Goal: Task Accomplishment & Management: Complete application form

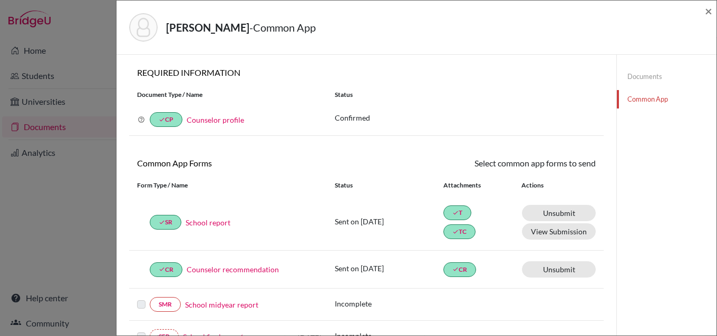
scroll to position [202, 0]
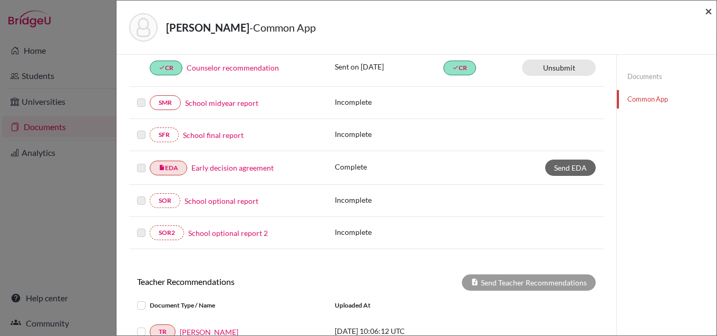
click at [706, 11] on span "×" at bounding box center [708, 10] width 7 height 15
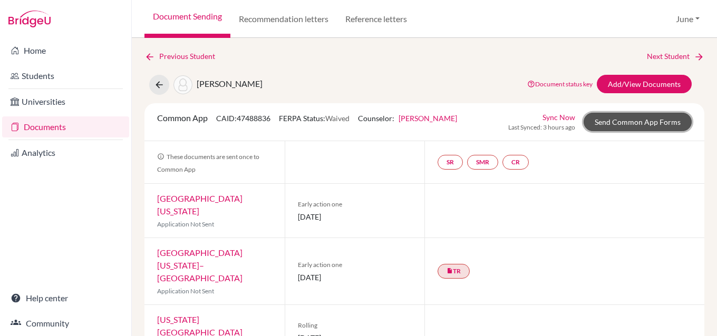
click at [631, 125] on link "Send Common App Forms" at bounding box center [638, 122] width 108 height 18
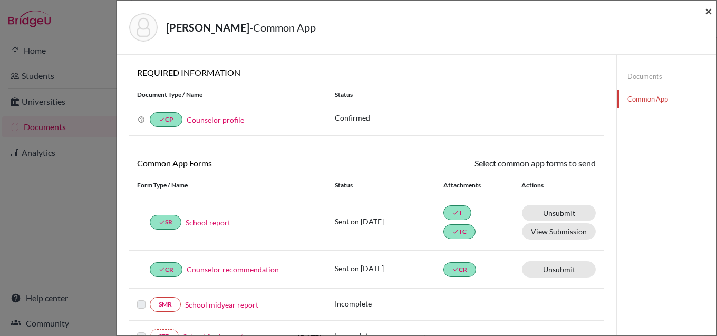
click at [710, 13] on span "×" at bounding box center [708, 10] width 7 height 15
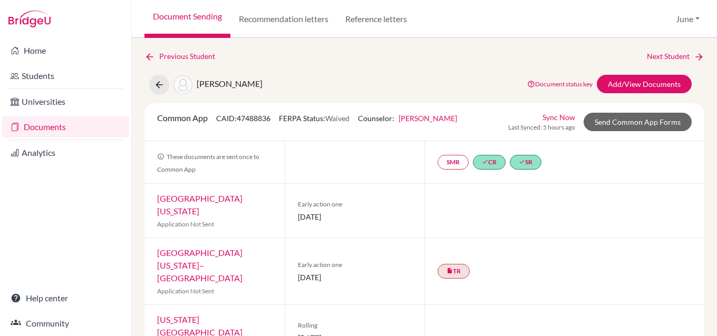
click at [47, 125] on link "Documents" at bounding box center [65, 127] width 127 height 21
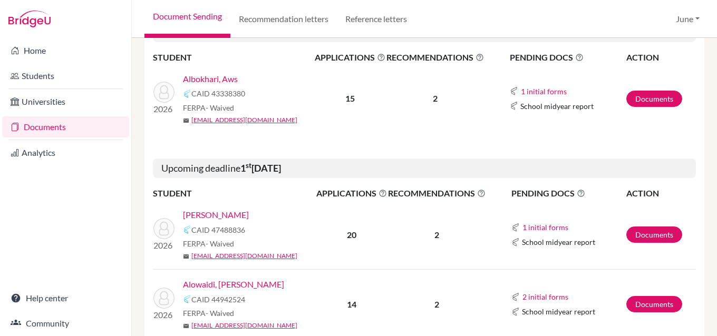
scroll to position [264, 0]
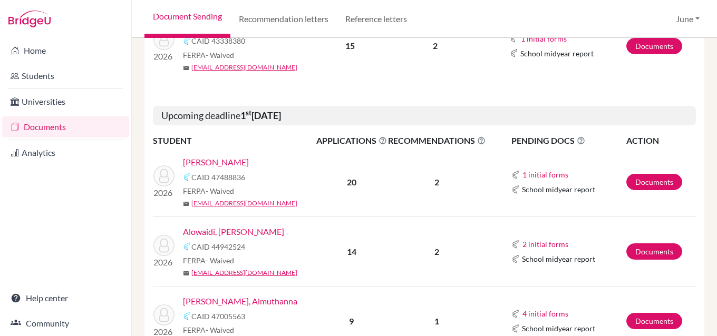
click at [227, 233] on link "Alowaidi, Yousef" at bounding box center [233, 232] width 101 height 13
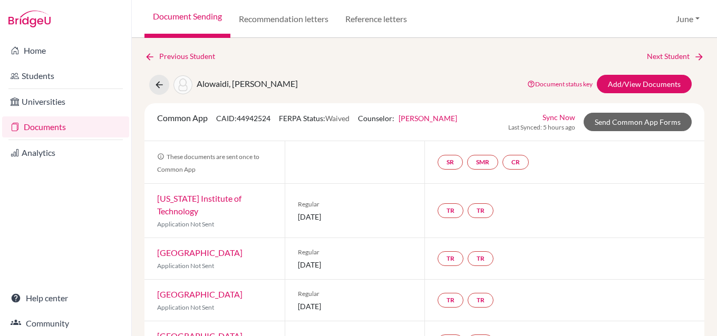
click at [43, 122] on link "Documents" at bounding box center [65, 127] width 127 height 21
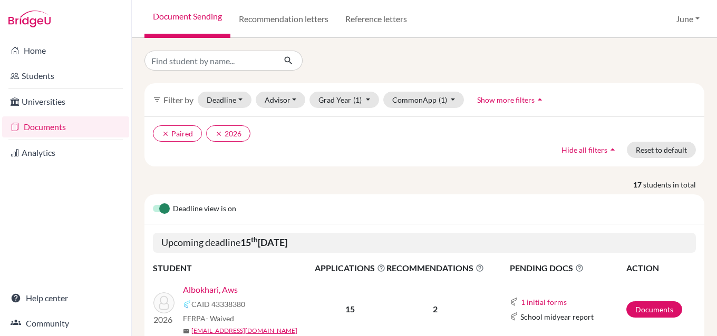
click at [210, 290] on link "Albokhari, Aws" at bounding box center [210, 290] width 55 height 13
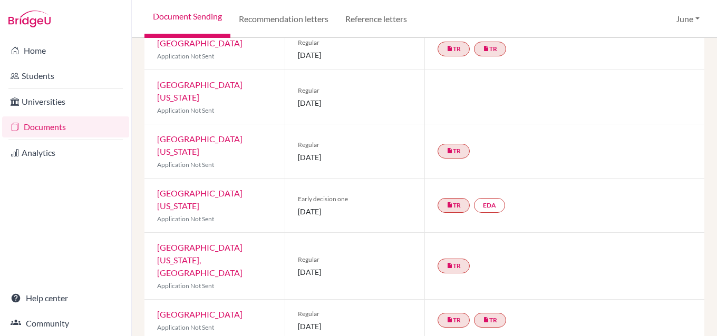
scroll to position [475, 0]
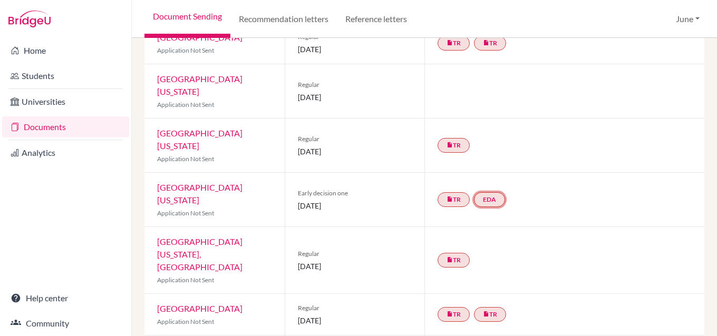
click at [489, 192] on link "EDA" at bounding box center [489, 199] width 31 height 15
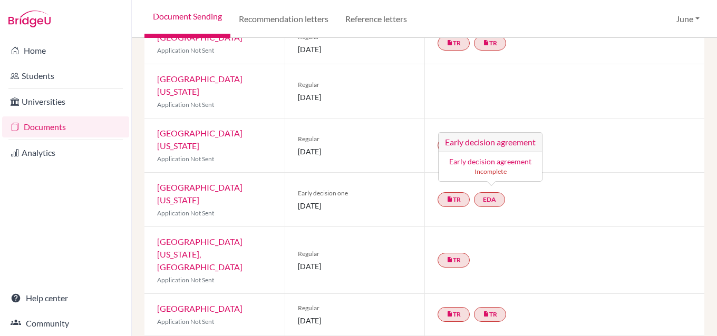
click at [492, 157] on link "Early decision agreement" at bounding box center [490, 161] width 82 height 9
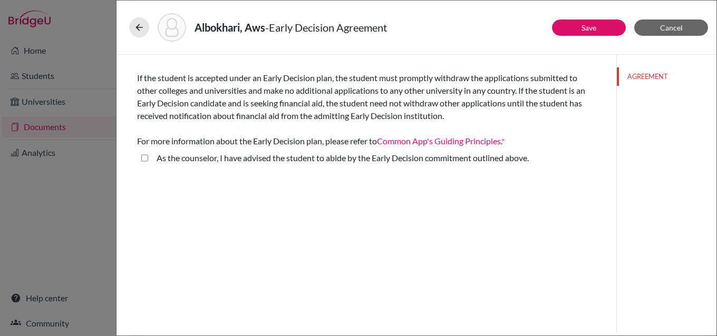
click at [146, 159] on above\ "As the counselor, I have advised the student to abide by the Early Decision com…" at bounding box center [144, 158] width 7 height 13
checkbox above\ "true"
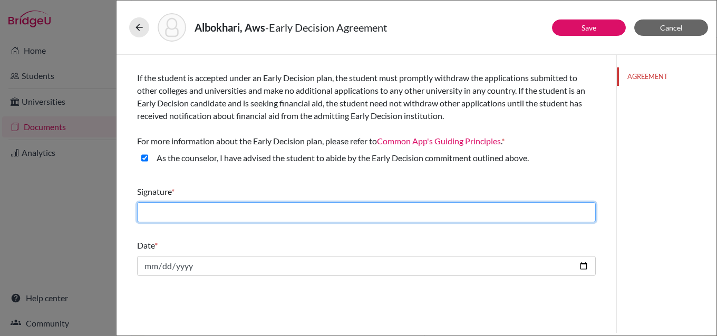
click at [180, 209] on input "text" at bounding box center [366, 212] width 459 height 20
type input "[PERSON_NAME]"
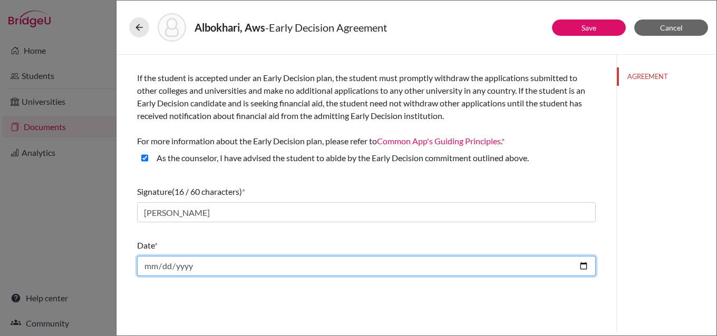
click at [148, 266] on input "date" at bounding box center [366, 266] width 459 height 20
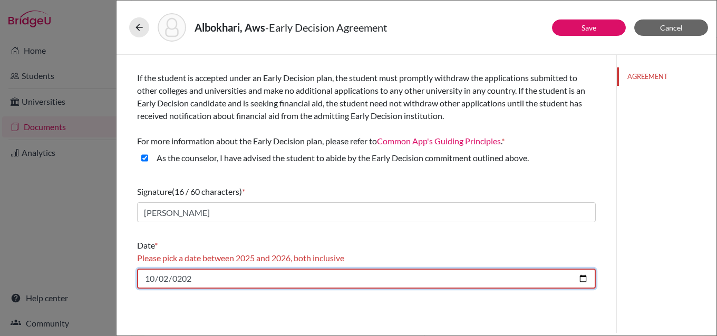
type input "2025-10-02"
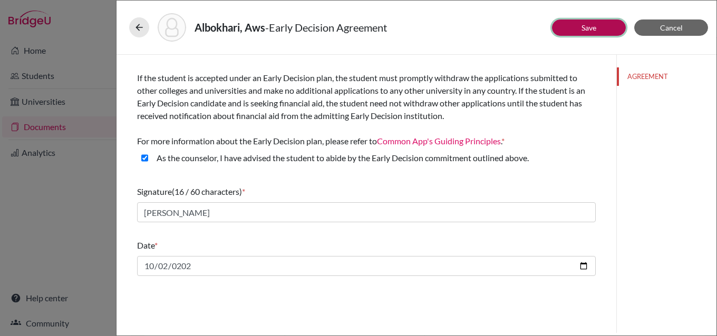
click at [603, 23] on button "Save" at bounding box center [589, 28] width 74 height 16
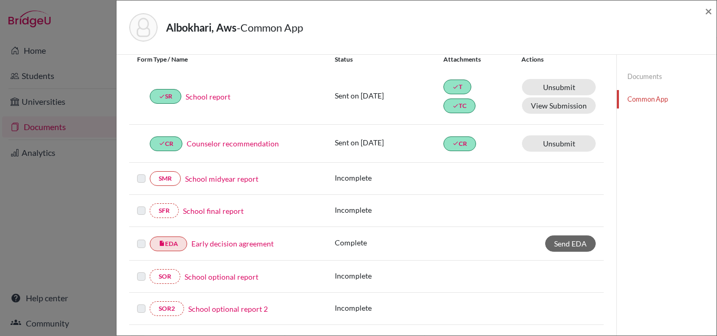
scroll to position [158, 0]
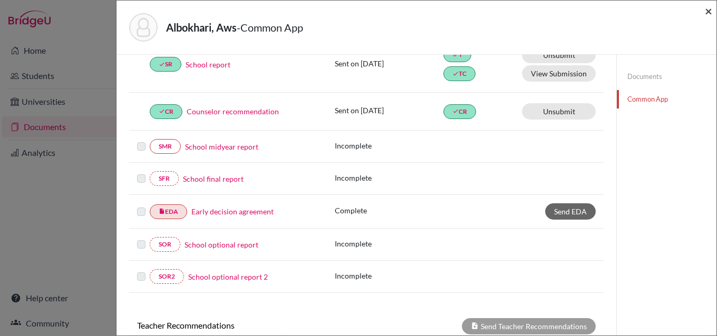
click at [708, 10] on span "×" at bounding box center [708, 10] width 7 height 15
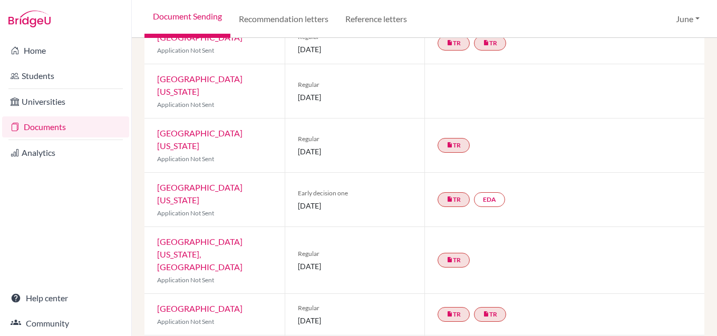
click at [41, 135] on link "Documents" at bounding box center [65, 127] width 127 height 21
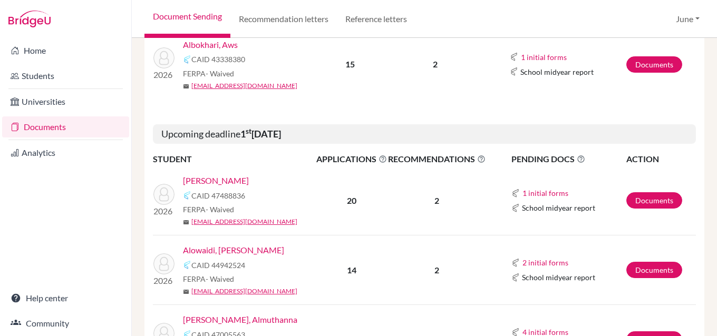
scroll to position [264, 0]
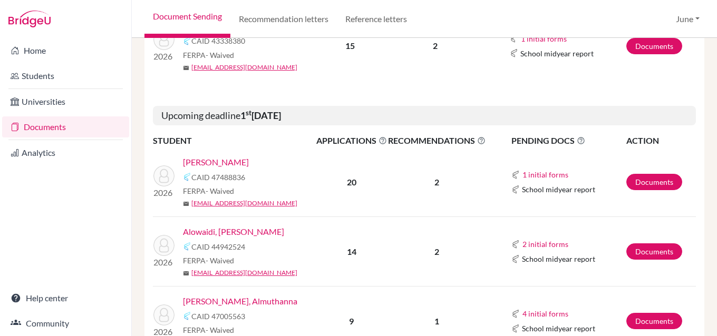
click at [231, 159] on link "[PERSON_NAME]" at bounding box center [216, 162] width 66 height 13
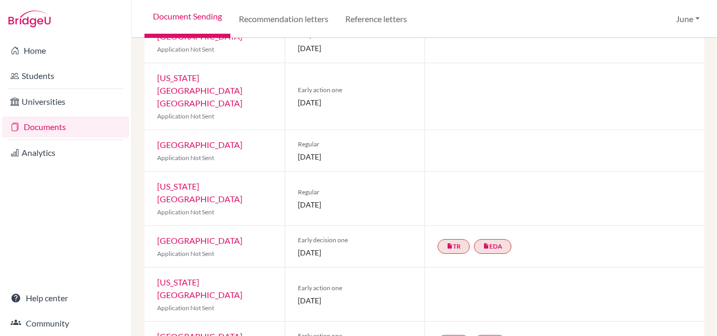
scroll to position [475, 0]
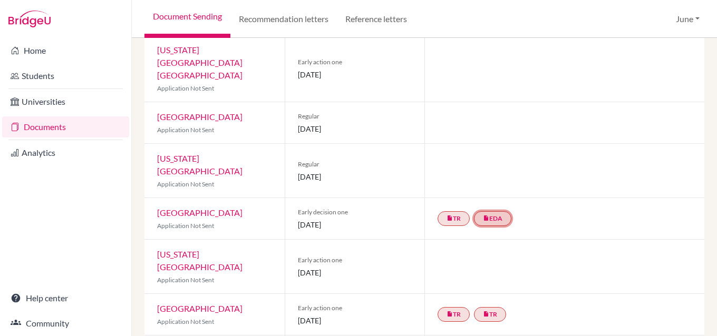
click at [492, 211] on link "insert_drive_file EDA" at bounding box center [492, 218] width 37 height 15
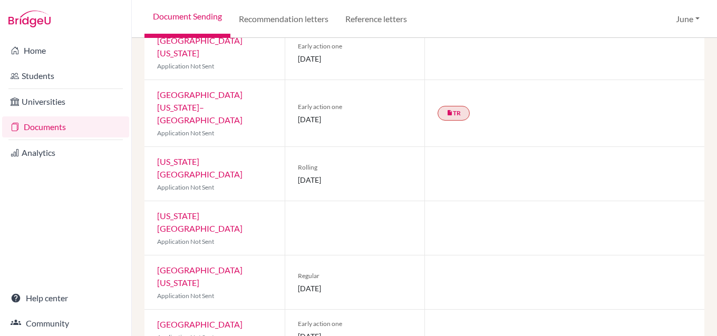
scroll to position [0, 0]
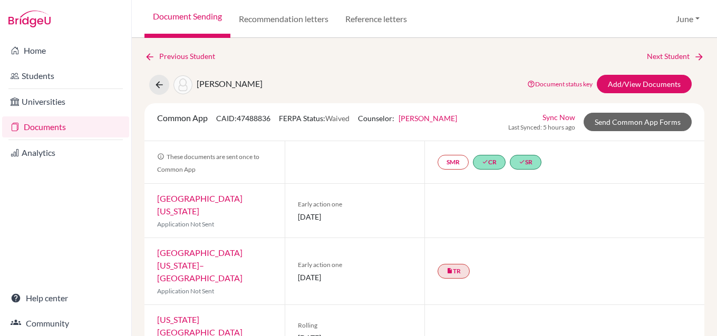
click at [49, 131] on link "Documents" at bounding box center [65, 127] width 127 height 21
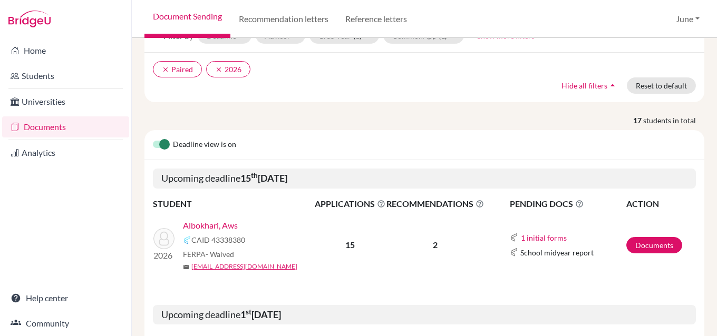
scroll to position [105, 0]
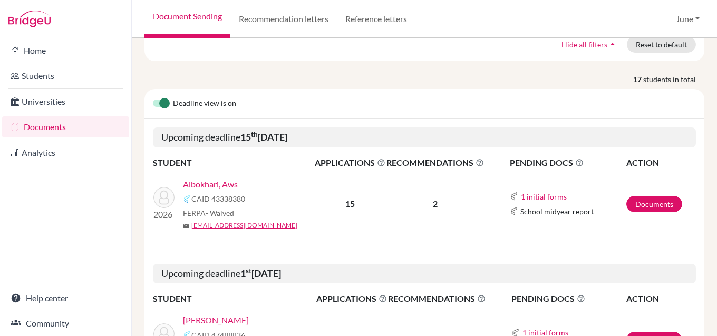
click at [219, 182] on link "Albokhari, Aws" at bounding box center [210, 184] width 55 height 13
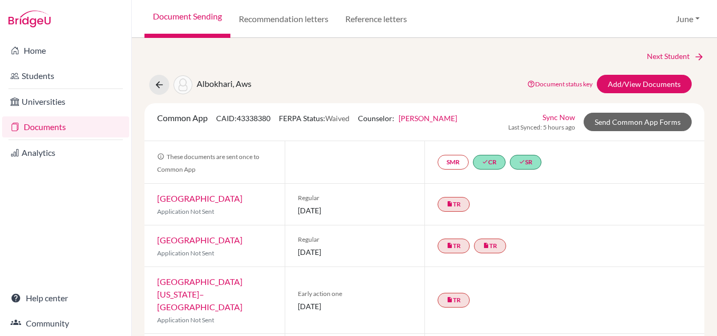
click at [49, 123] on link "Documents" at bounding box center [65, 127] width 127 height 21
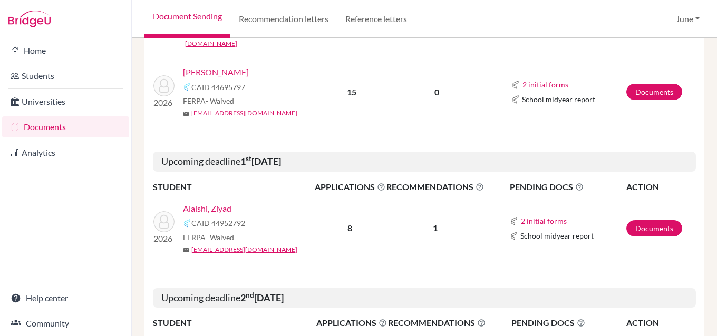
scroll to position [1055, 0]
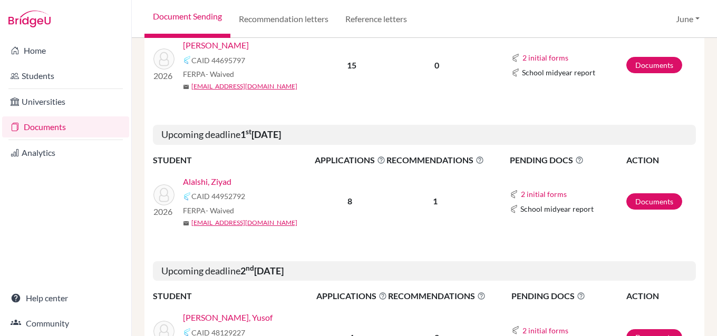
click at [216, 176] on link "Alalshi, Ziyad" at bounding box center [207, 182] width 49 height 13
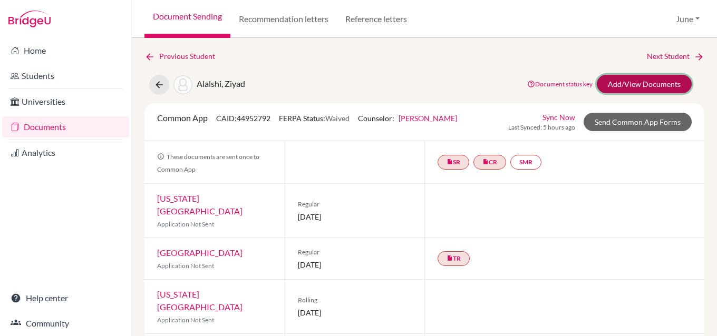
click at [636, 81] on link "Add/View Documents" at bounding box center [644, 84] width 95 height 18
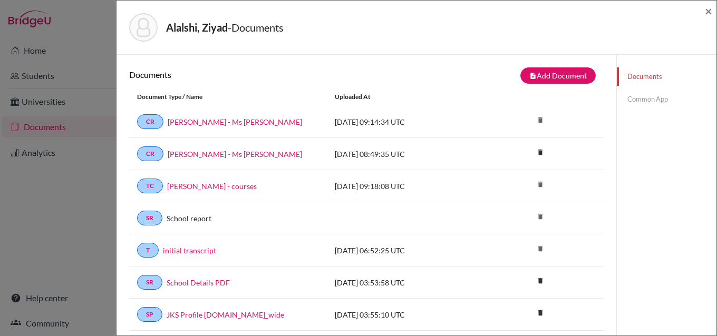
click at [640, 97] on link "Common App" at bounding box center [667, 99] width 100 height 18
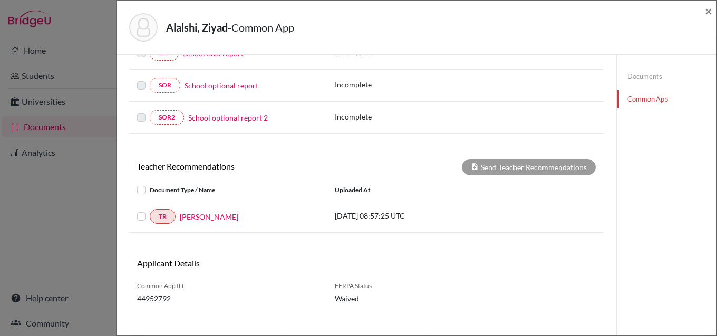
scroll to position [292, 0]
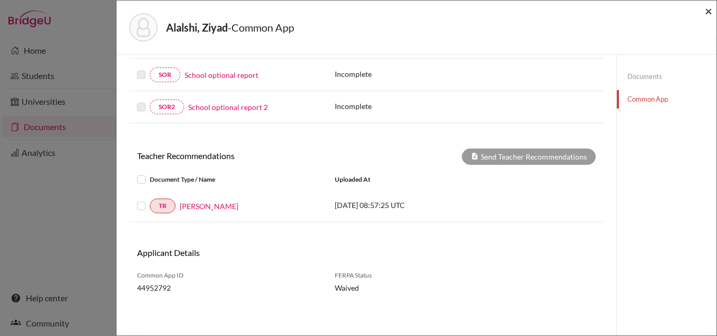
click at [709, 11] on span "×" at bounding box center [708, 10] width 7 height 15
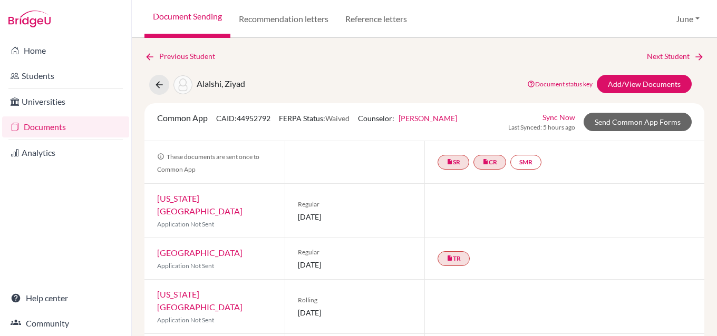
click at [43, 129] on link "Documents" at bounding box center [65, 127] width 127 height 21
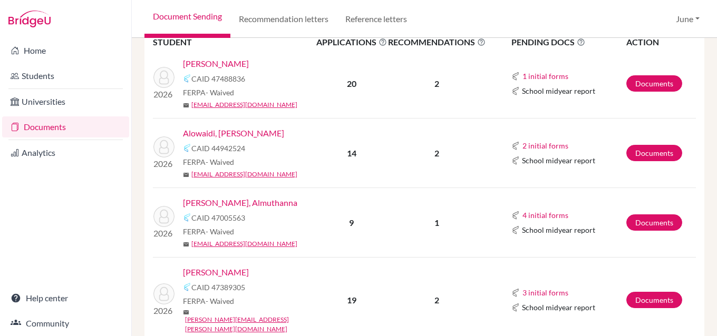
scroll to position [369, 0]
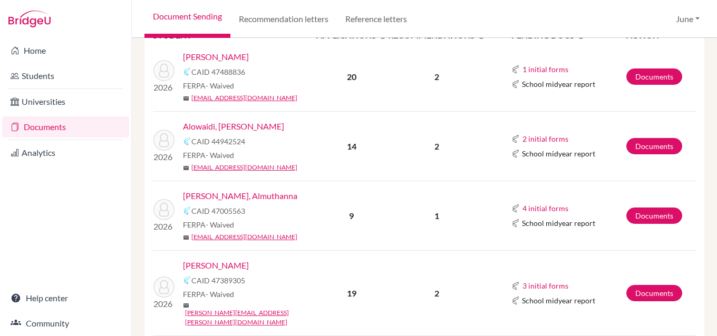
click at [220, 124] on link "Alowaidi, [PERSON_NAME]" at bounding box center [233, 126] width 101 height 13
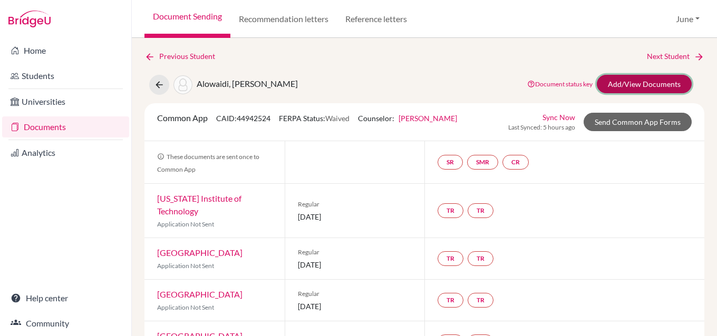
click at [640, 84] on link "Add/View Documents" at bounding box center [644, 84] width 95 height 18
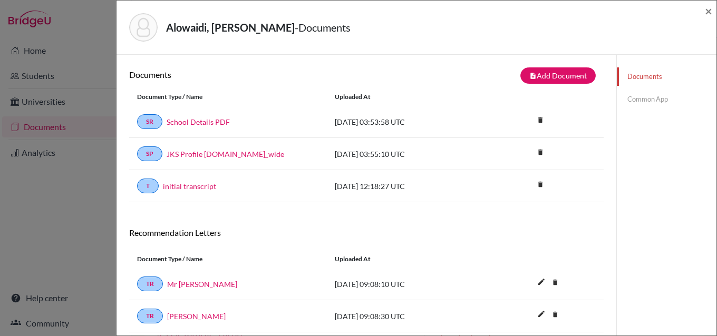
click at [638, 99] on link "Common App" at bounding box center [667, 99] width 100 height 18
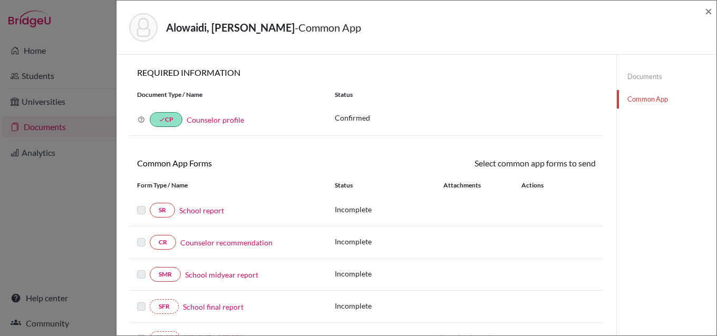
click at [208, 210] on link "School report" at bounding box center [201, 210] width 45 height 11
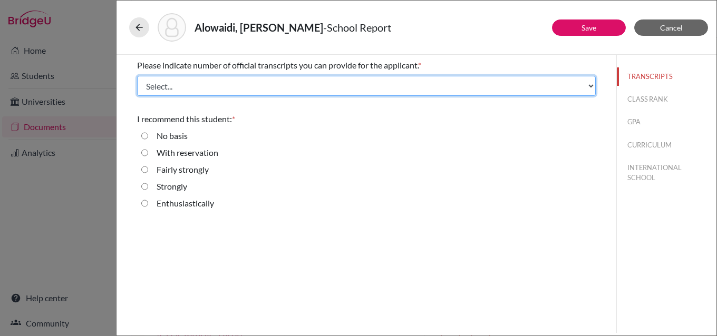
click at [232, 83] on select "Select... 1 2 3 4" at bounding box center [366, 86] width 459 height 20
select select "1"
click at [137, 76] on select "Select... 1 2 3 4" at bounding box center [366, 86] width 459 height 20
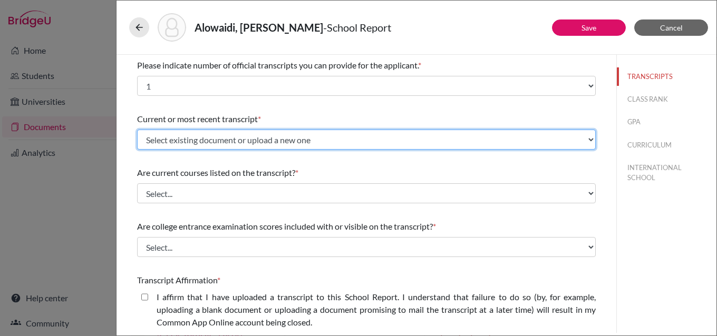
click at [217, 142] on select "Select existing document or upload a new one initial transcript Upload New File" at bounding box center [366, 140] width 459 height 20
select select "671980"
click at [137, 130] on select "Select existing document or upload a new one initial transcript Upload New File" at bounding box center [366, 140] width 459 height 20
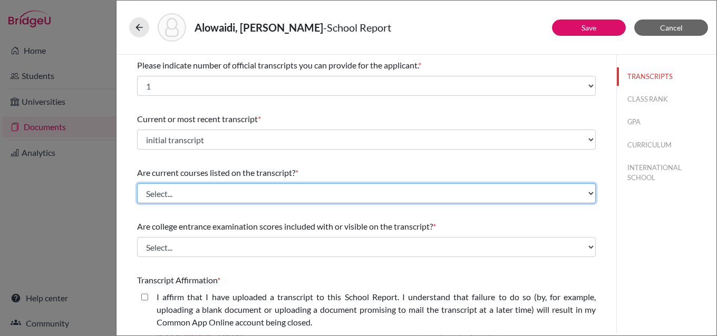
click at [243, 191] on select "Select... Yes No" at bounding box center [366, 193] width 459 height 20
select select "1"
click at [137, 183] on select "Select... Yes No" at bounding box center [366, 193] width 459 height 20
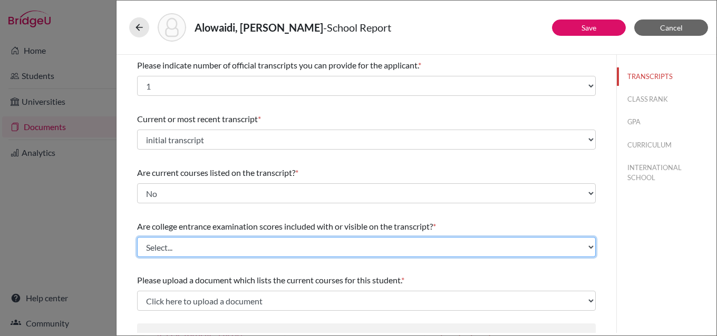
click at [302, 242] on select "Select... Yes No" at bounding box center [366, 247] width 459 height 20
select select "1"
click at [137, 237] on select "Select... Yes No" at bounding box center [366, 247] width 459 height 20
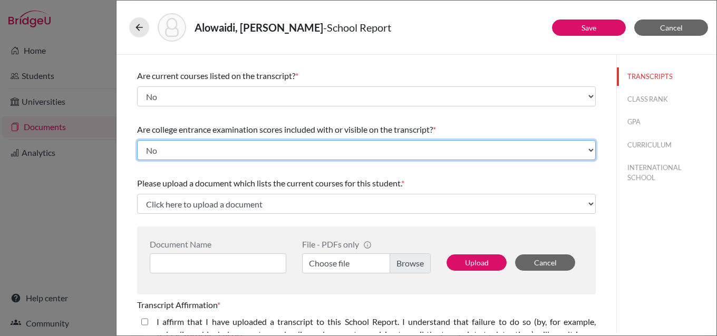
scroll to position [105, 0]
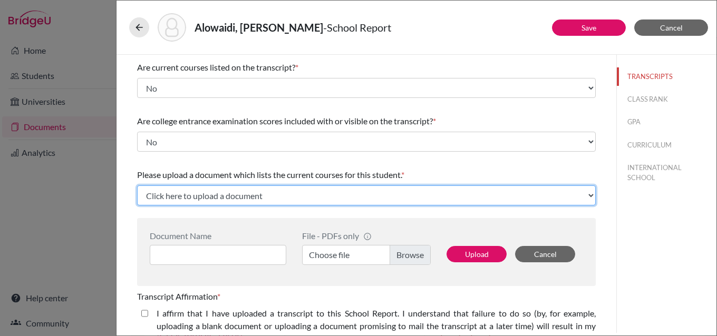
click at [272, 194] on select "Click here to upload a document Upload New File" at bounding box center [366, 196] width 459 height 20
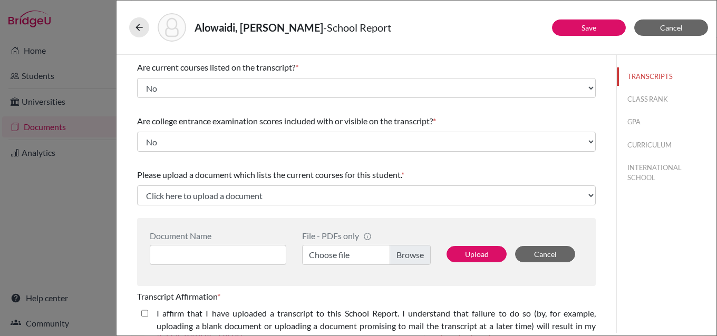
click at [465, 156] on div "Please indicate number of official transcripts you can provide for the applican…" at bounding box center [366, 237] width 459 height 576
click at [263, 256] on input at bounding box center [218, 255] width 137 height 20
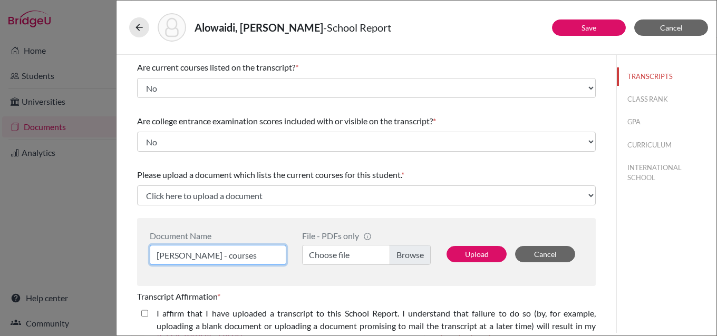
type input "Yousef Alowaidi - courses"
click at [404, 254] on label "Choose file" at bounding box center [366, 255] width 129 height 20
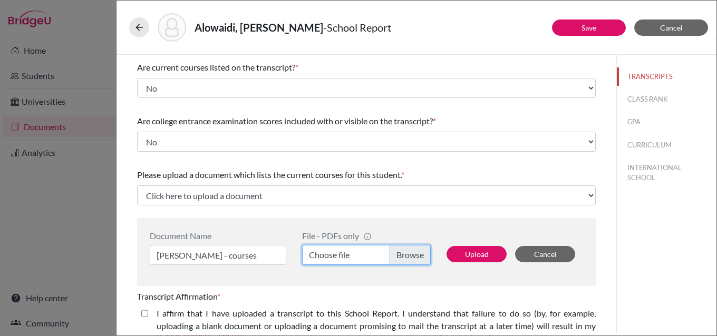
click at [404, 254] on input "Choose file" at bounding box center [366, 255] width 129 height 20
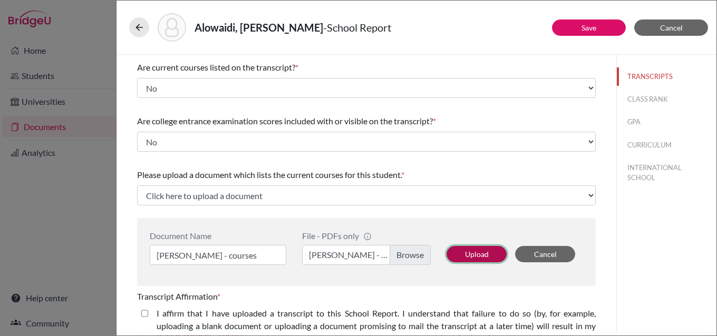
click at [481, 253] on button "Upload" at bounding box center [477, 254] width 60 height 16
select select "674855"
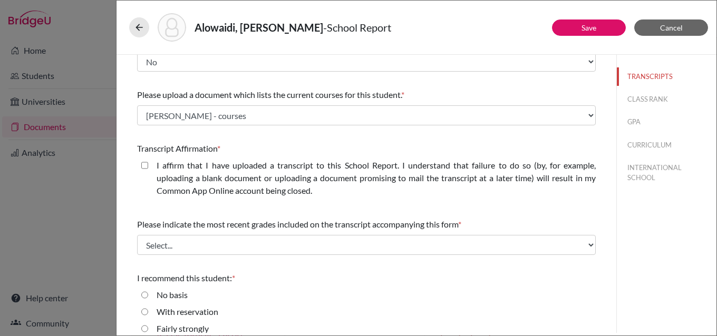
scroll to position [230, 0]
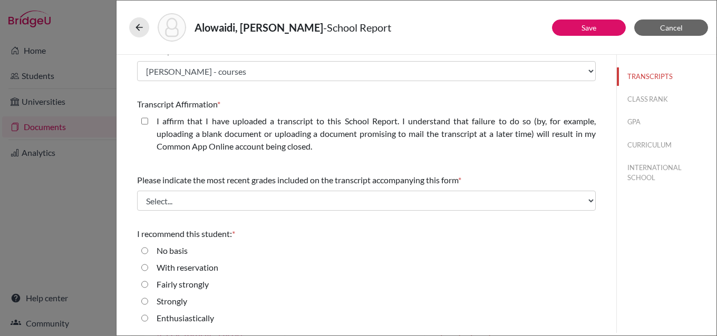
click at [145, 122] on closed\ "I affirm that I have uploaded a transcript to this School Report. I understand …" at bounding box center [144, 121] width 7 height 13
checkbox closed\ "true"
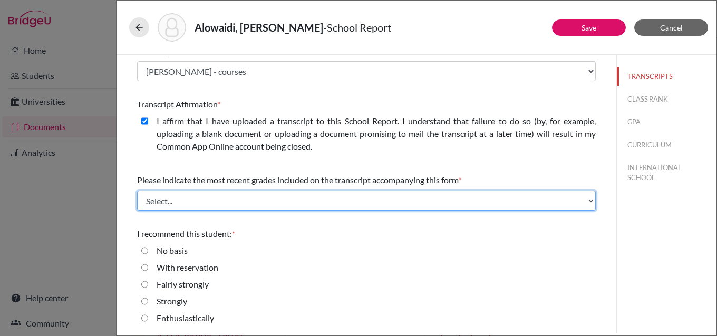
click at [182, 203] on select "Select... Final junior year grades 1st Quarter senior year grades 2nd Quarter/1…" at bounding box center [366, 201] width 459 height 20
select select "0"
click at [137, 191] on select "Select... Final junior year grades 1st Quarter senior year grades 2nd Quarter/1…" at bounding box center [366, 201] width 459 height 20
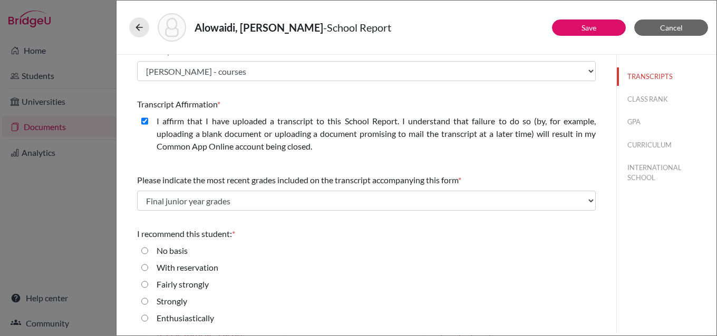
click at [145, 303] on input "Strongly" at bounding box center [144, 301] width 7 height 13
radio input "true"
click at [143, 318] on input "Enthusiastically" at bounding box center [144, 318] width 7 height 13
radio input "true"
click at [636, 100] on button "CLASS RANK" at bounding box center [667, 99] width 100 height 18
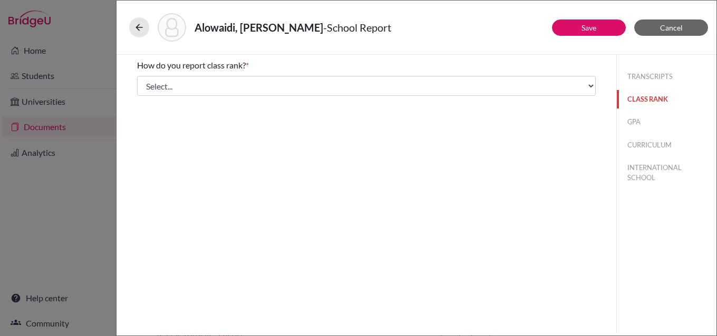
scroll to position [0, 0]
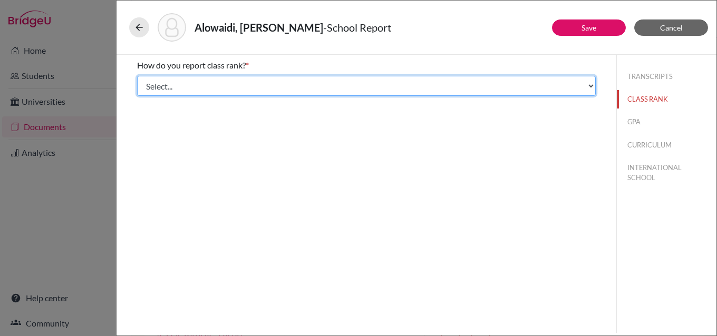
click at [243, 87] on select "Select... Exact Decile Quintile Quartile None" at bounding box center [366, 86] width 459 height 20
select select "5"
click at [137, 76] on select "Select... Exact Decile Quintile Quartile None" at bounding box center [366, 86] width 459 height 20
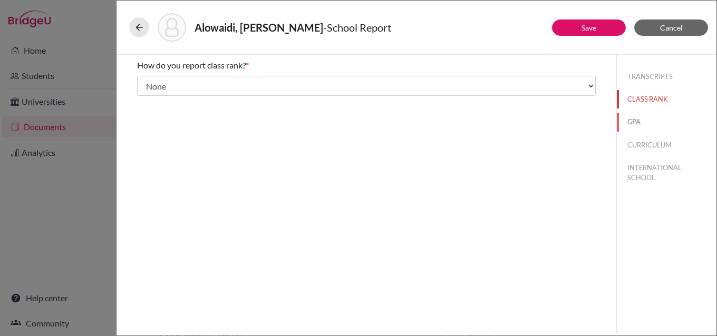
click at [635, 119] on button "GPA" at bounding box center [667, 122] width 100 height 18
click at [145, 81] on input "Yes" at bounding box center [144, 82] width 7 height 13
radio input "true"
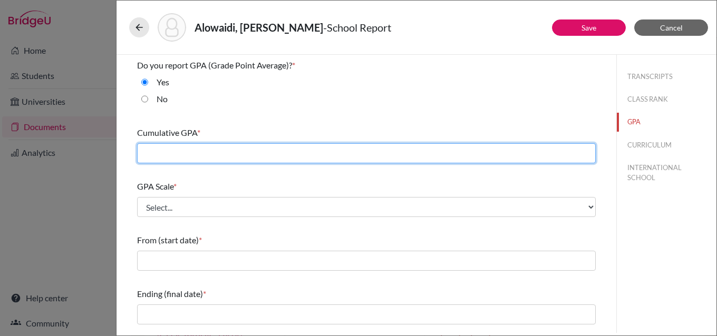
click at [218, 152] on input "text" at bounding box center [366, 153] width 459 height 20
type input "4.3"
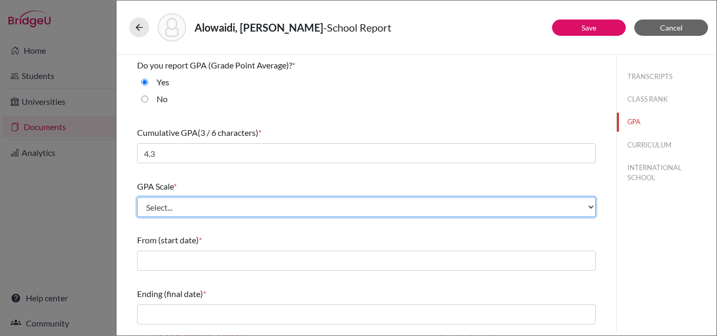
click at [197, 212] on select "Select... 4 5 6 7 8 9 10 11 12 13 14 15 16 17 18 19 20 100" at bounding box center [366, 207] width 459 height 20
select select "4"
click at [137, 197] on select "Select... 4 5 6 7 8 9 10 11 12 13 14 15 16 17 18 19 20 100" at bounding box center [366, 207] width 459 height 20
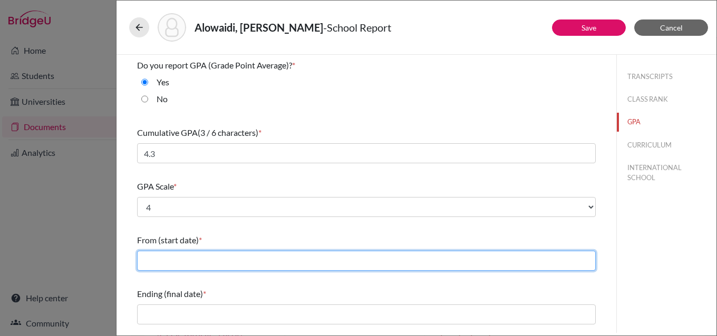
click at [202, 258] on input "text" at bounding box center [366, 261] width 459 height 20
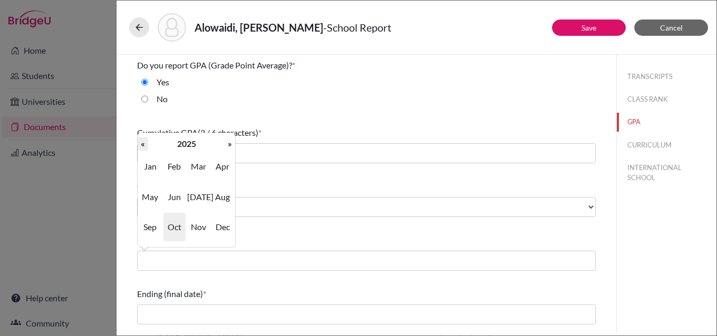
click at [143, 143] on th "«" at bounding box center [143, 144] width 11 height 14
click at [144, 225] on span "Sep" at bounding box center [150, 227] width 22 height 28
type input "09/2022"
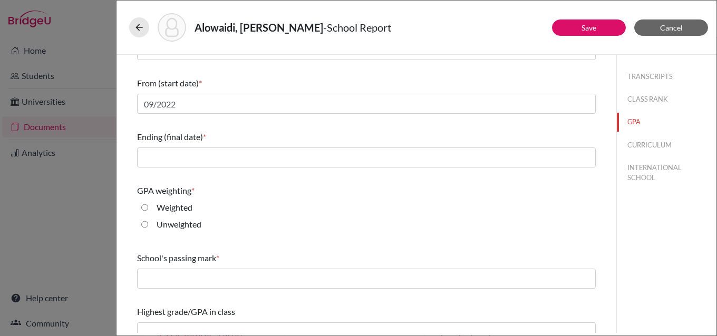
scroll to position [158, 0]
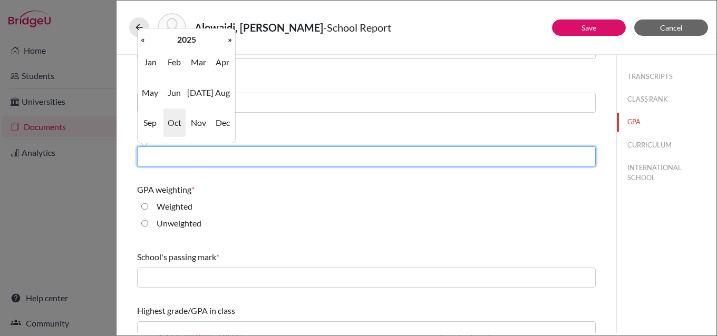
drag, startPoint x: 209, startPoint y: 153, endPoint x: 211, endPoint y: 159, distance: 6.4
click at [211, 159] on input "text" at bounding box center [366, 157] width 459 height 20
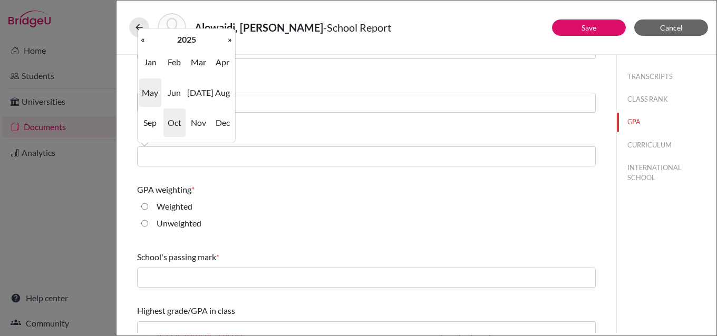
click at [151, 92] on span "May" at bounding box center [150, 93] width 22 height 28
type input "05/2025"
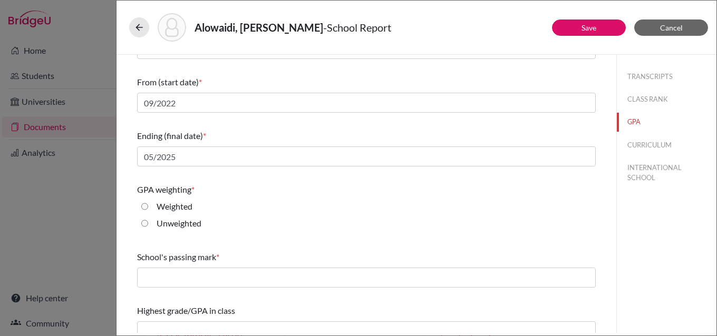
click at [146, 207] on input "Weighted" at bounding box center [144, 206] width 7 height 13
radio input "true"
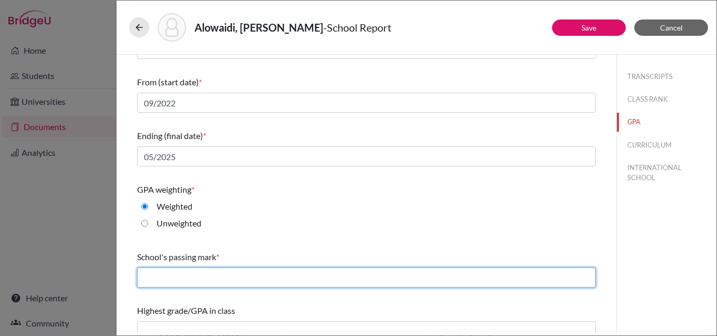
click at [189, 273] on input "text" at bounding box center [366, 278] width 459 height 20
type input "60"
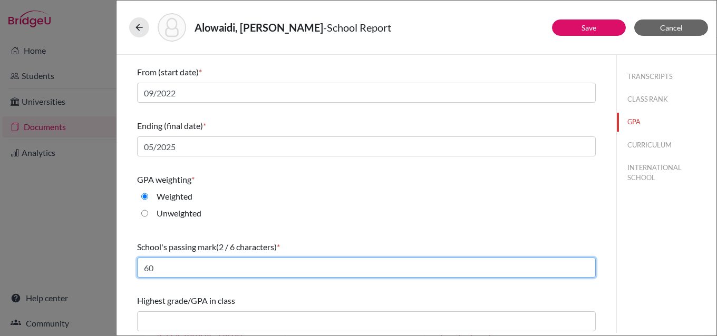
scroll to position [171, 0]
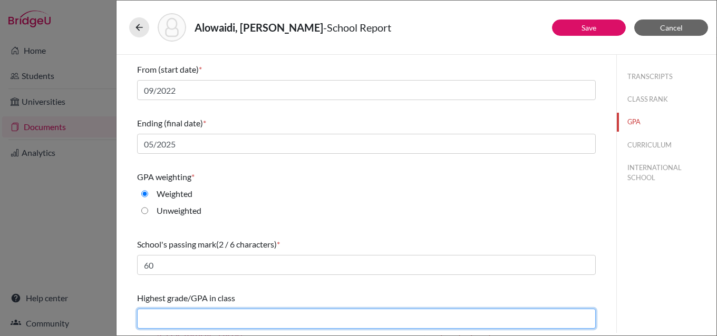
click at [206, 324] on input "text" at bounding box center [366, 319] width 459 height 20
type input "4.3"
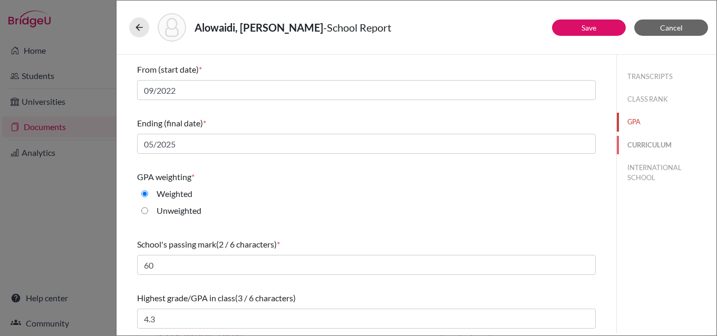
click at [644, 148] on button "CURRICULUM" at bounding box center [667, 145] width 100 height 18
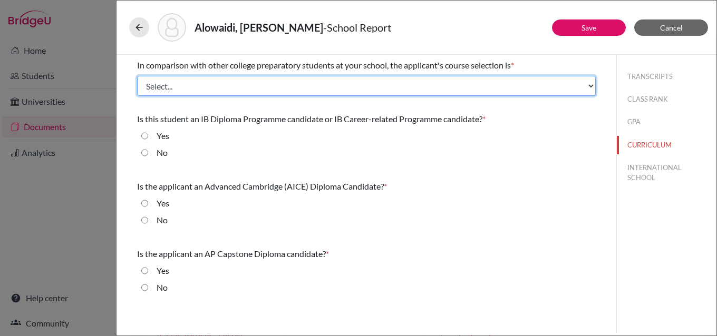
click at [157, 85] on select "Select... Less than demanding Average Demanding Very demanding Most demanding P…" at bounding box center [366, 86] width 459 height 20
select select "4"
click at [137, 76] on select "Select... Less than demanding Average Demanding Very demanding Most demanding P…" at bounding box center [366, 86] width 459 height 20
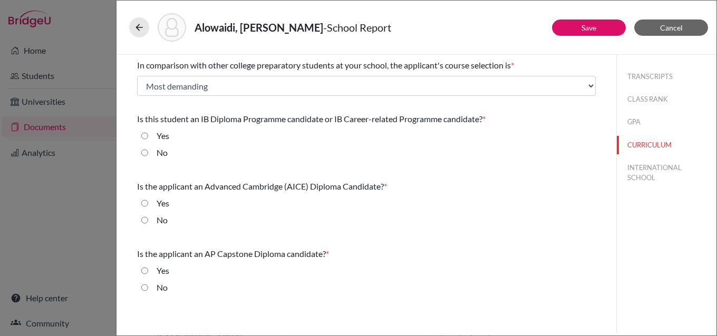
click at [144, 136] on input "Yes" at bounding box center [144, 136] width 7 height 13
radio input "true"
click at [144, 221] on input "No" at bounding box center [144, 220] width 7 height 13
radio input "true"
click at [143, 285] on input "No" at bounding box center [144, 288] width 7 height 13
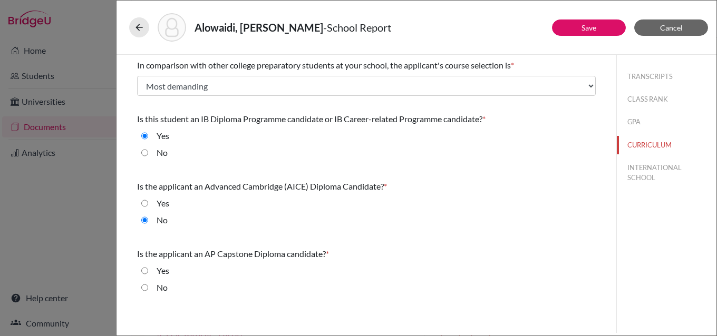
radio input "true"
click at [654, 167] on button "INTERNATIONAL SCHOOL" at bounding box center [667, 173] width 100 height 28
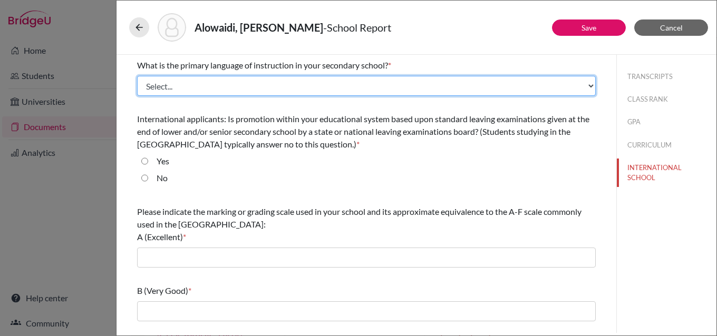
click at [202, 85] on select "Select... Albanian Arabic Armenian Assamese Azerbaijani Belarusian Bengali Bulg…" at bounding box center [366, 86] width 459 height 20
select select "14"
click at [137, 76] on select "Select... Albanian Arabic Armenian Assamese Azerbaijani Belarusian Bengali Bulg…" at bounding box center [366, 86] width 459 height 20
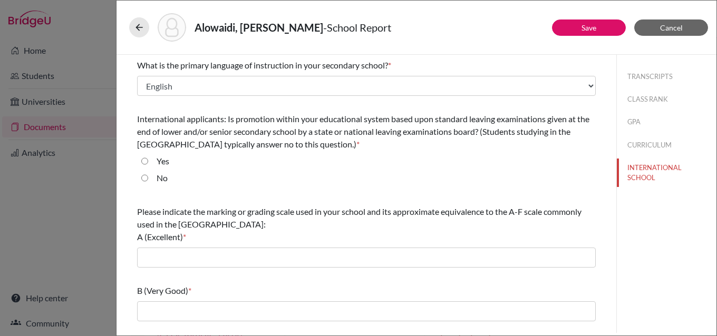
click at [143, 177] on input "No" at bounding box center [144, 178] width 7 height 13
radio input "true"
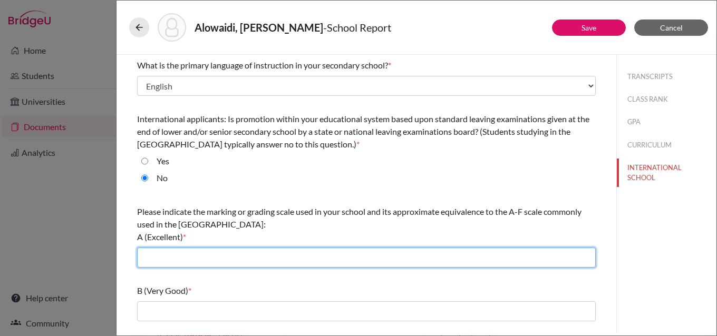
click at [205, 260] on input "text" at bounding box center [366, 258] width 459 height 20
type input "90-100"
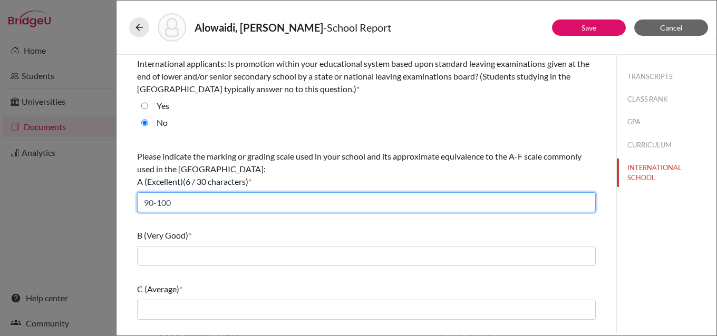
scroll to position [154, 0]
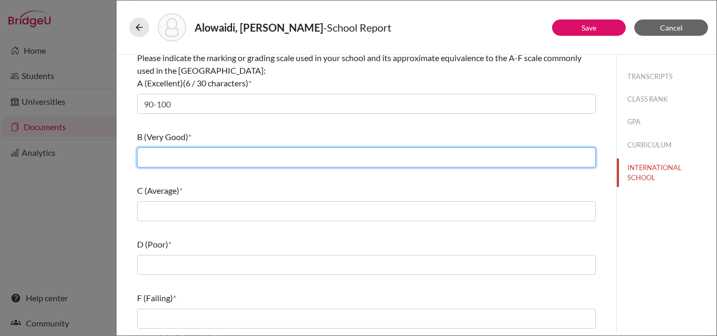
click at [207, 159] on input "text" at bounding box center [366, 158] width 459 height 20
type input "80-89"
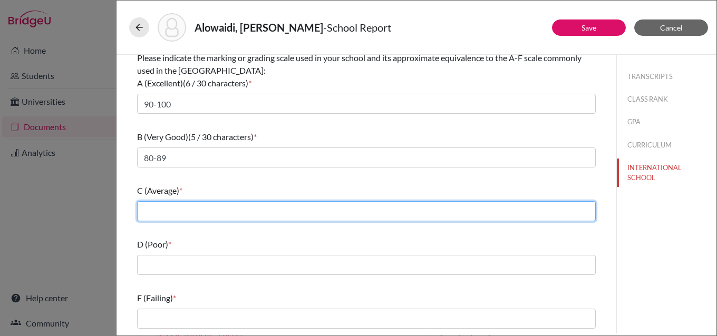
click at [217, 210] on input "text" at bounding box center [366, 211] width 459 height 20
type input "70-79"
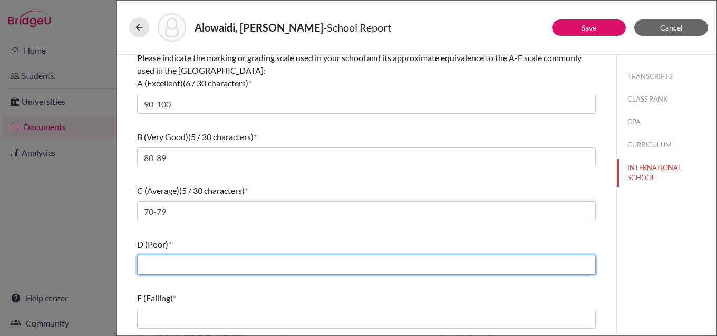
click at [212, 266] on input "text" at bounding box center [366, 265] width 459 height 20
type input "60-69"
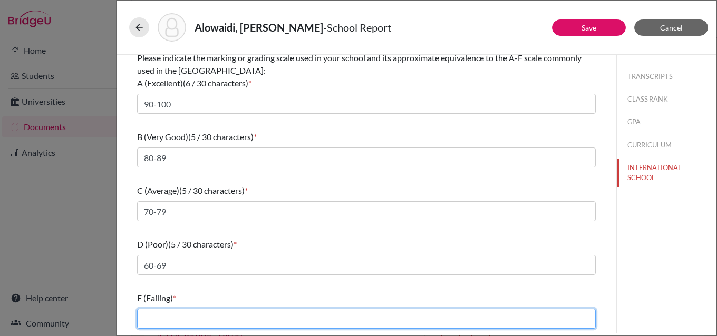
click at [212, 317] on input "text" at bounding box center [366, 319] width 459 height 20
type input "59 and below"
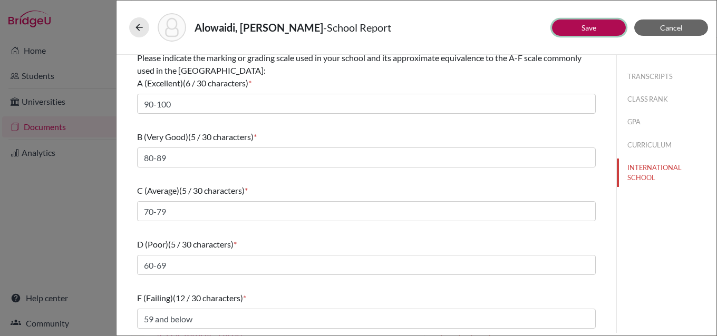
click at [587, 22] on button "Save" at bounding box center [589, 28] width 74 height 16
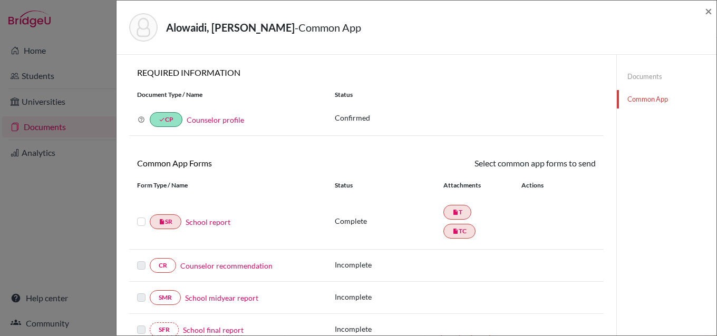
click at [240, 268] on link "Counselor recommendation" at bounding box center [226, 265] width 92 height 11
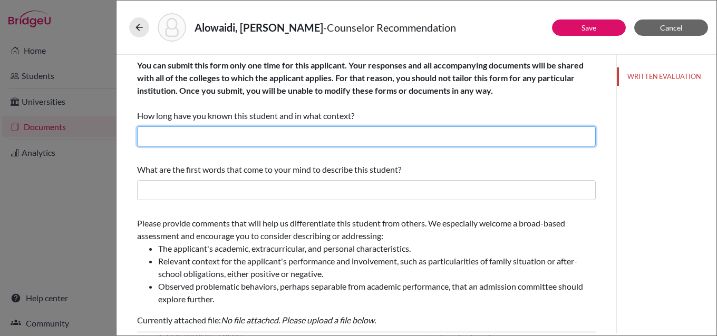
click at [248, 139] on input "text" at bounding box center [366, 137] width 459 height 20
click at [237, 138] on input "I have known Yousef for a year as" at bounding box center [366, 137] width 459 height 20
click at [271, 138] on input "I have known Yousef for three year as" at bounding box center [366, 137] width 459 height 20
click at [346, 132] on input "I have known Yousef for three years as" at bounding box center [366, 137] width 459 height 20
type input "I have known Yousef for three years as his Academic College Counselor."
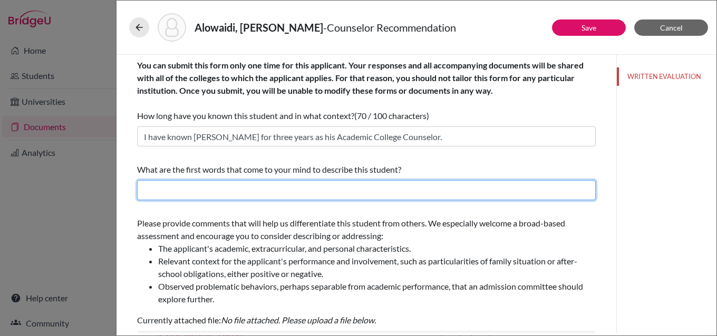
click at [218, 187] on input "text" at bounding box center [366, 190] width 459 height 20
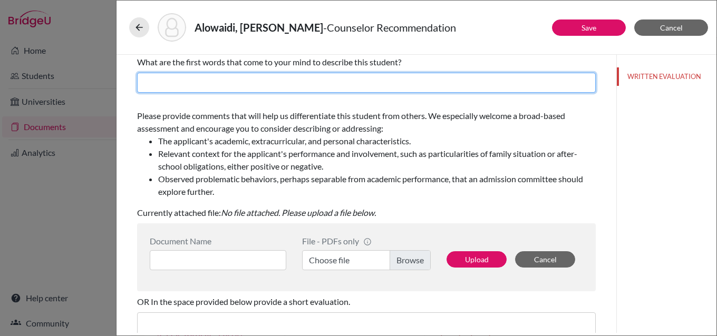
scroll to position [211, 0]
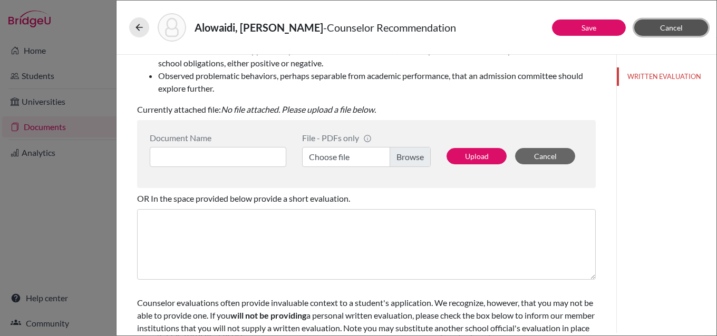
click at [676, 26] on span "Cancel" at bounding box center [671, 27] width 23 height 9
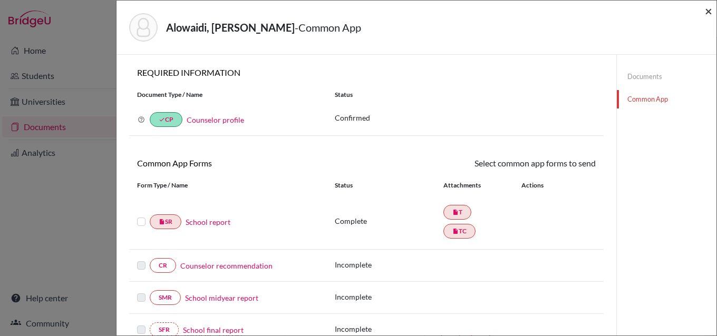
click at [706, 12] on span "×" at bounding box center [708, 10] width 7 height 15
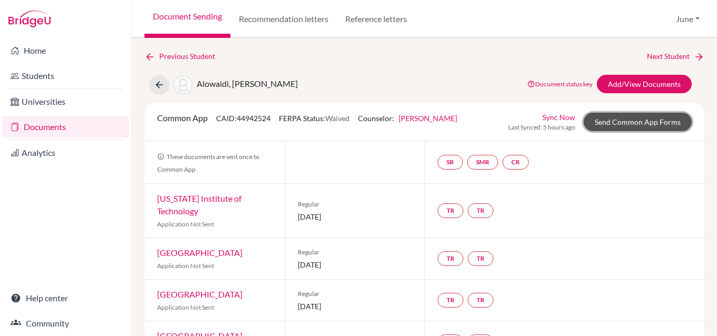
click at [644, 124] on link "Send Common App Forms" at bounding box center [638, 122] width 108 height 18
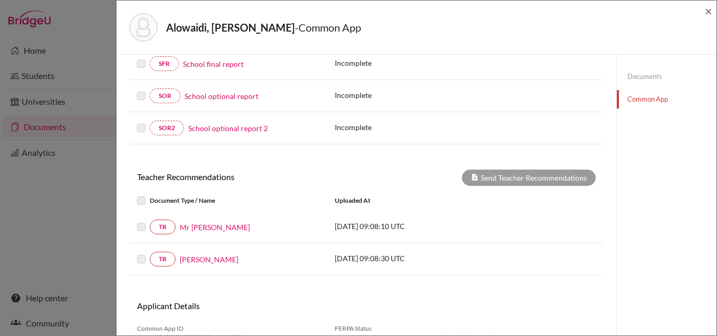
scroll to position [320, 0]
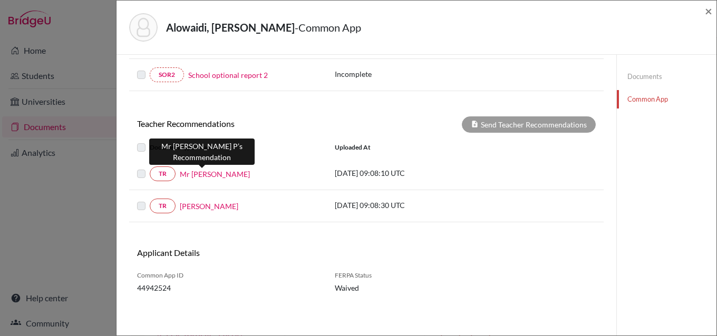
click at [207, 170] on link "Mr Marwan P" at bounding box center [215, 174] width 70 height 11
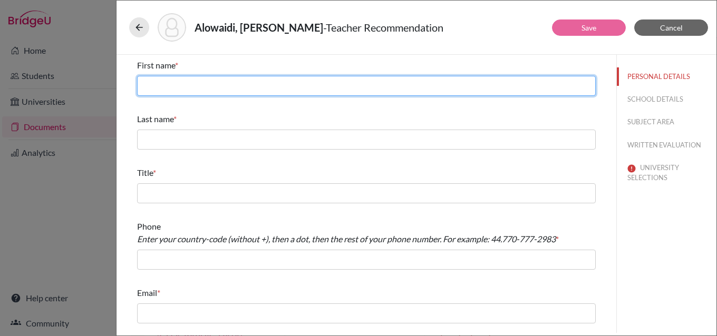
click at [248, 86] on input "text" at bounding box center [366, 86] width 459 height 20
type input "Marwan"
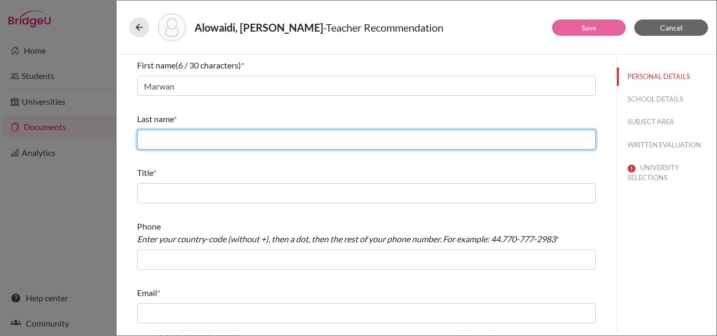
click at [245, 144] on input "text" at bounding box center [366, 140] width 459 height 20
type input "Pharoan"
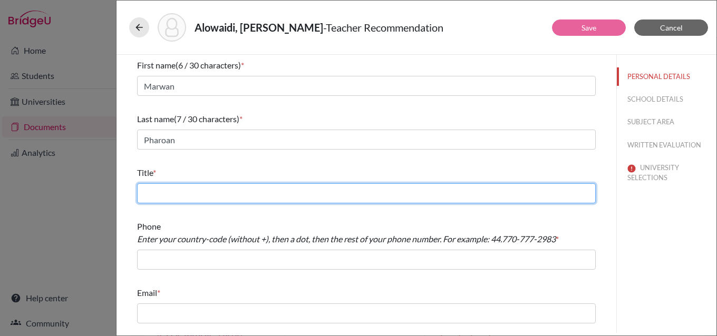
click at [180, 195] on input "text" at bounding box center [366, 193] width 459 height 20
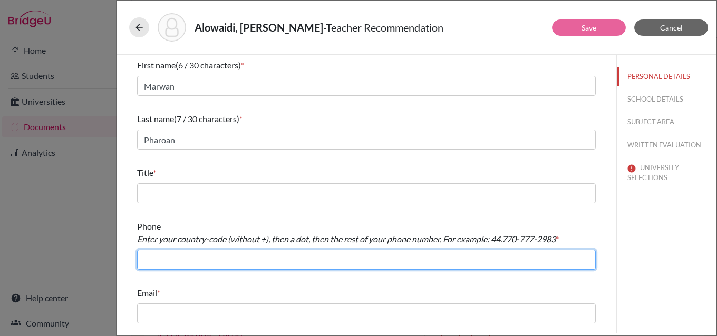
click at [169, 259] on input "text" at bounding box center [366, 260] width 459 height 20
type input "966.126917367"
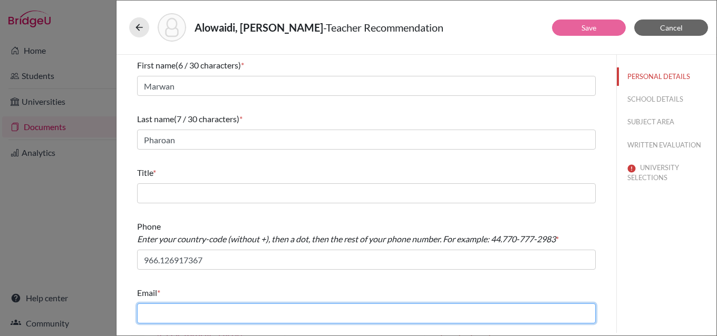
click at [209, 317] on input "text" at bounding box center [366, 314] width 459 height 20
type input "m.phar"
